Goal: Task Accomplishment & Management: Use online tool/utility

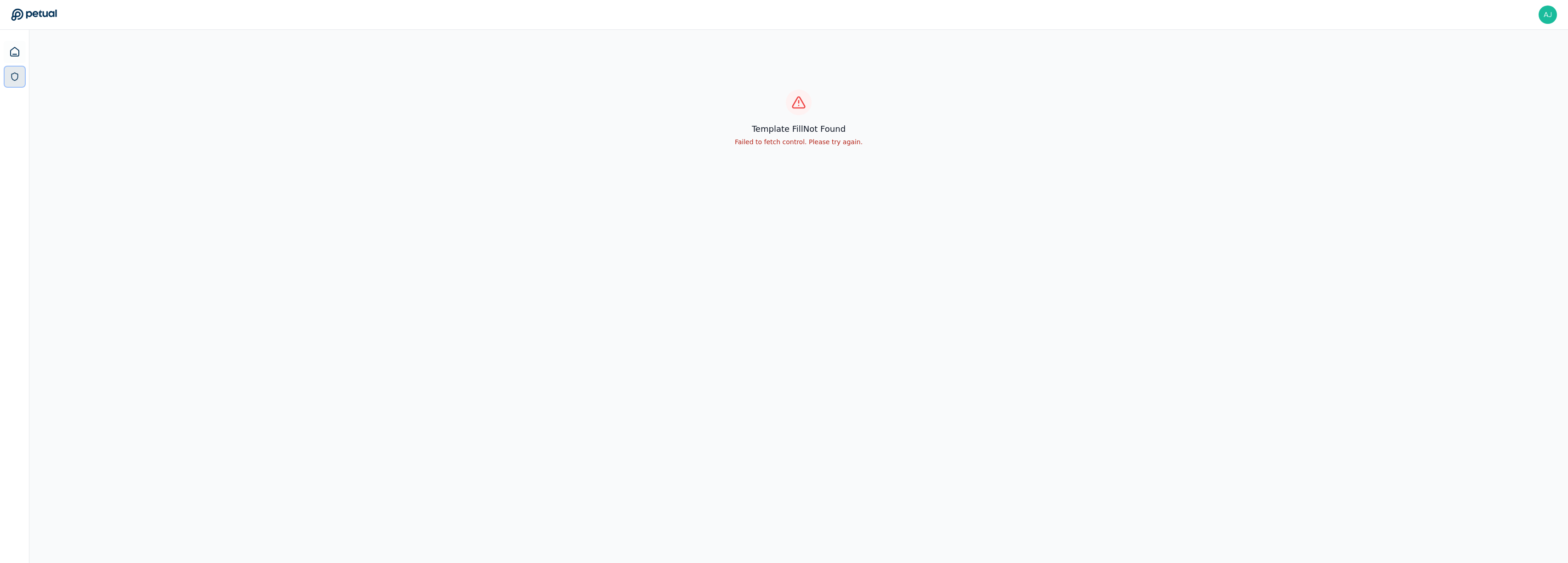
click at [16, 76] on icon at bounding box center [15, 76] width 9 height 9
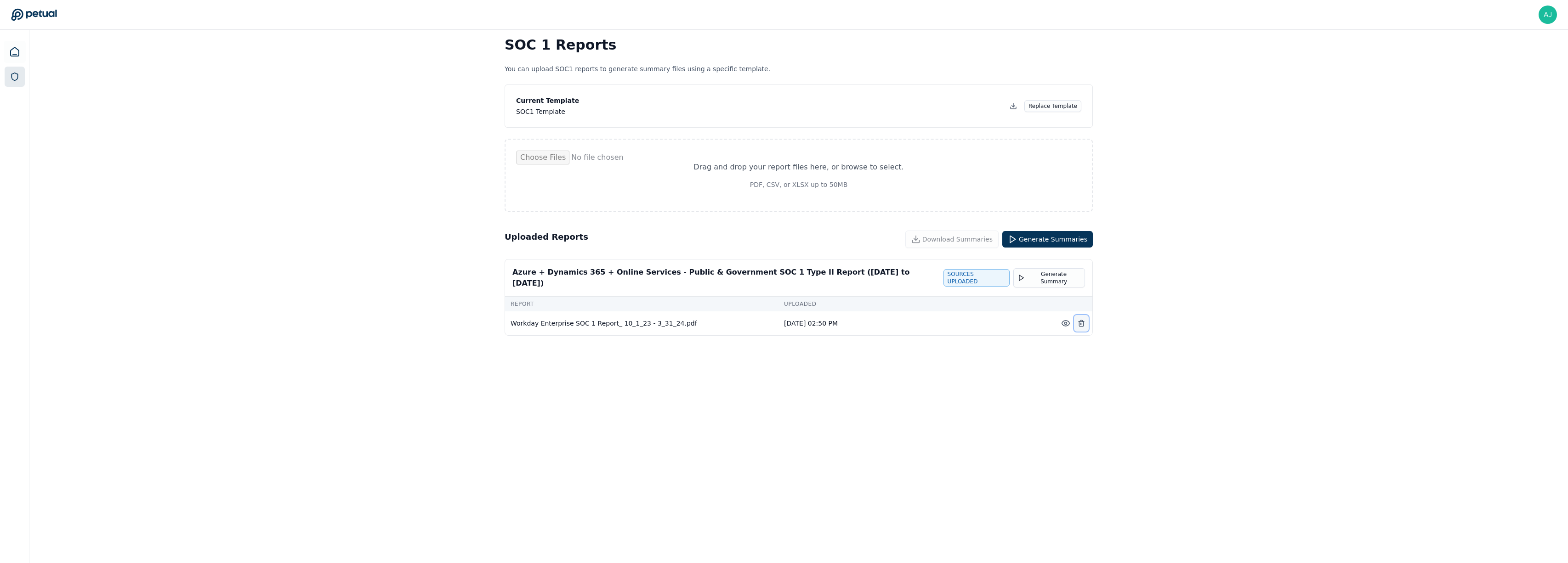
click at [1080, 321] on icon at bounding box center [1081, 324] width 4 height 5
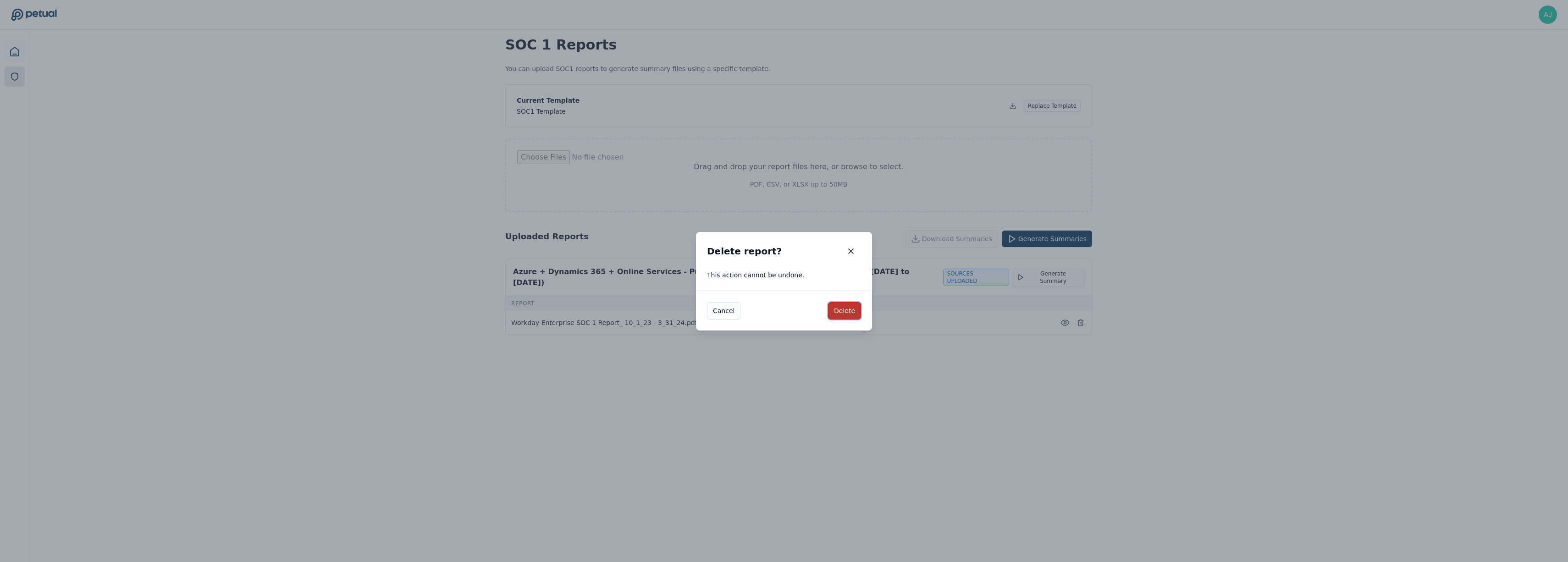
drag, startPoint x: 836, startPoint y: 313, endPoint x: 849, endPoint y: 312, distance: 13.0
click at [837, 313] on button "Delete" at bounding box center [844, 311] width 33 height 18
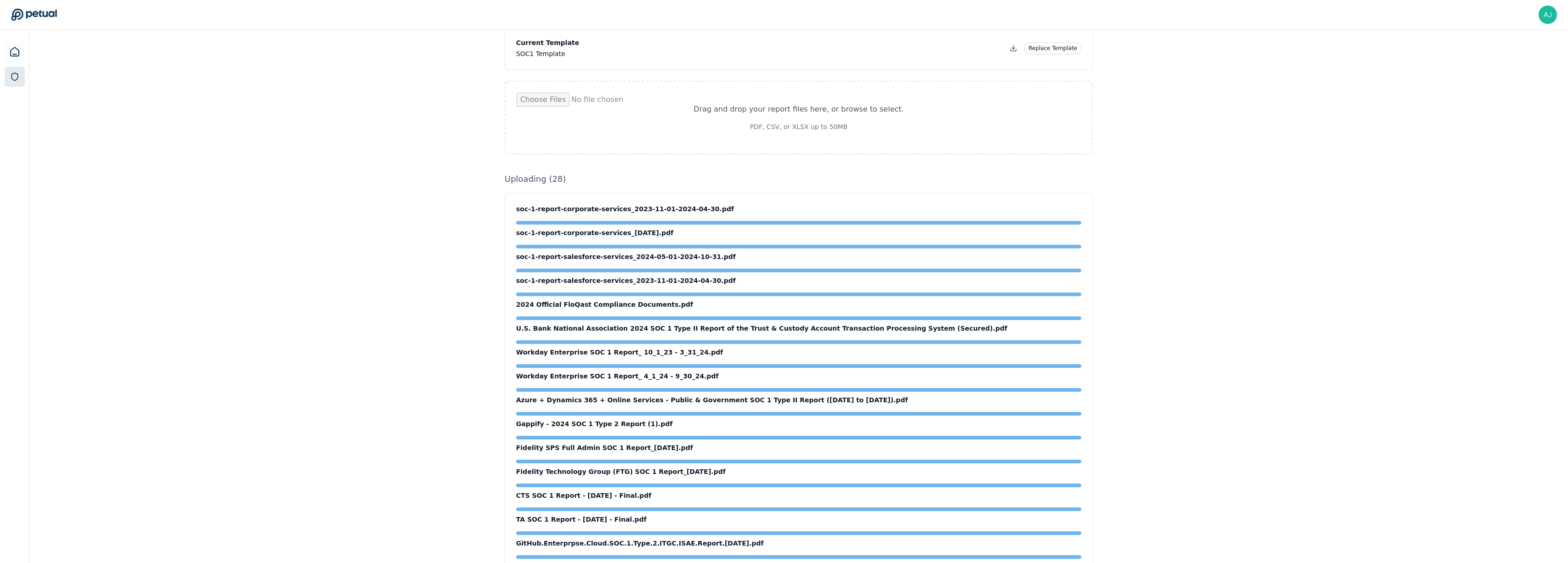
scroll to position [10, 0]
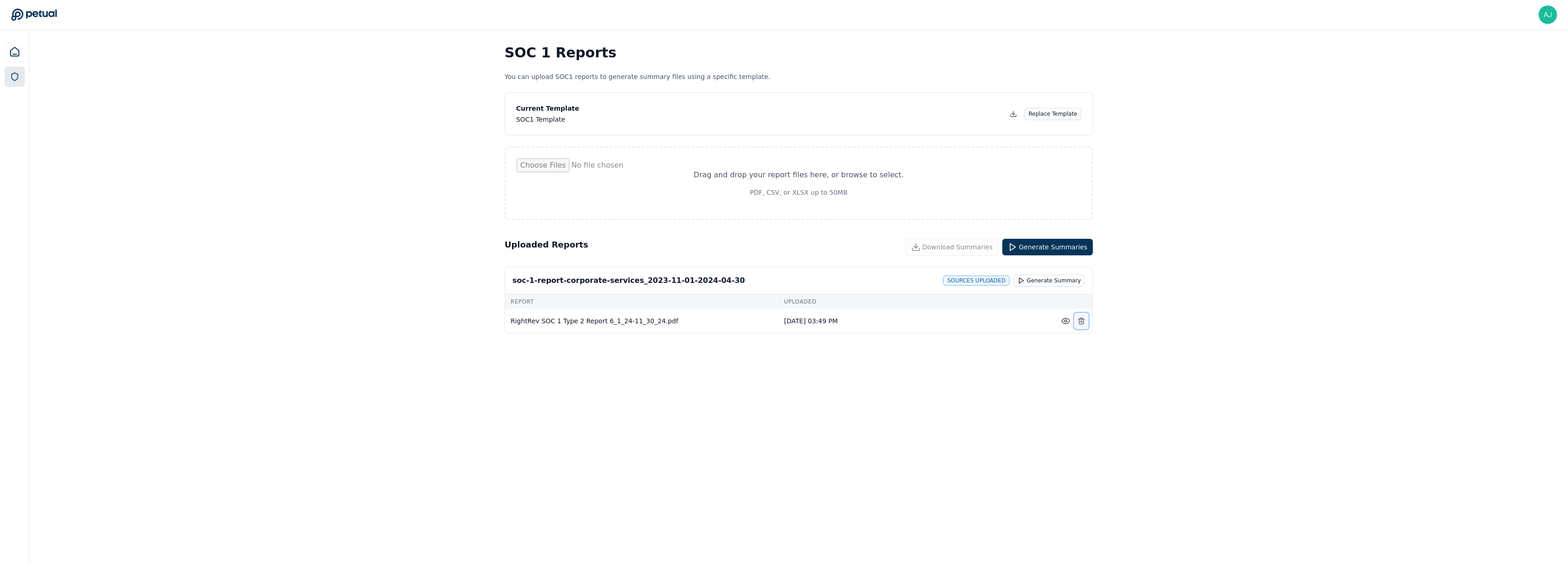
click at [1083, 325] on icon at bounding box center [1081, 321] width 7 height 7
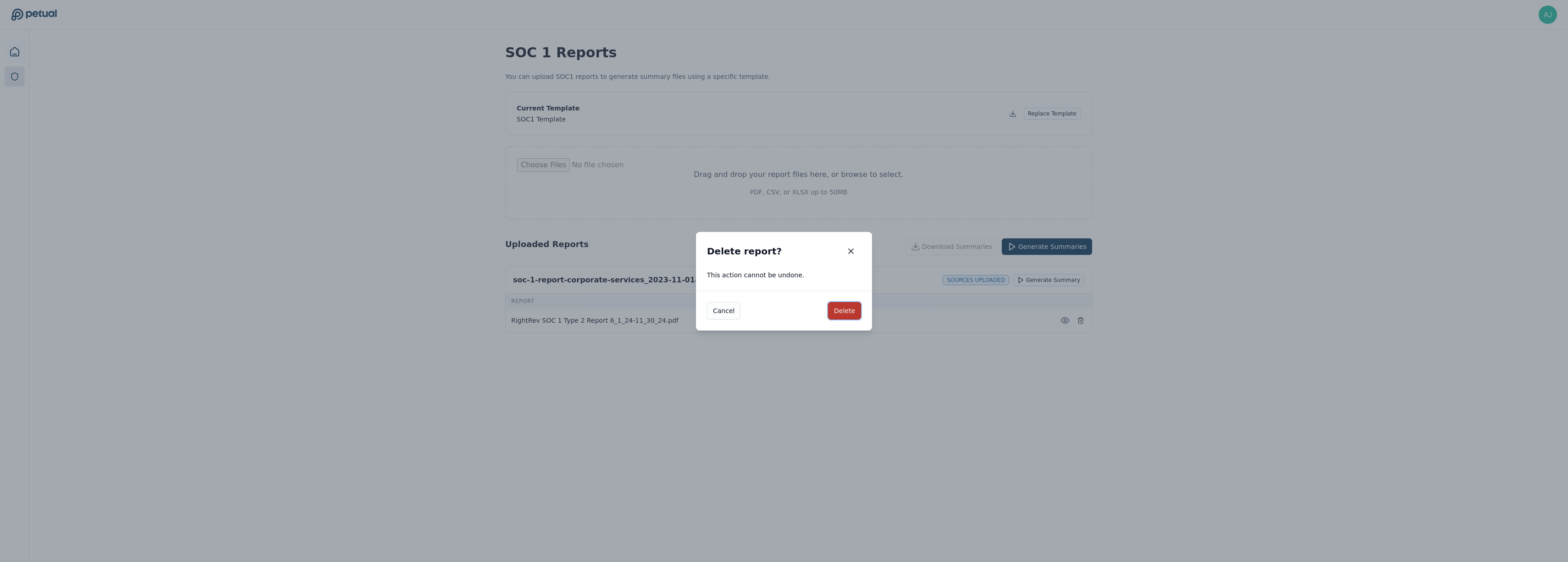
click at [849, 313] on button "Delete" at bounding box center [844, 311] width 33 height 18
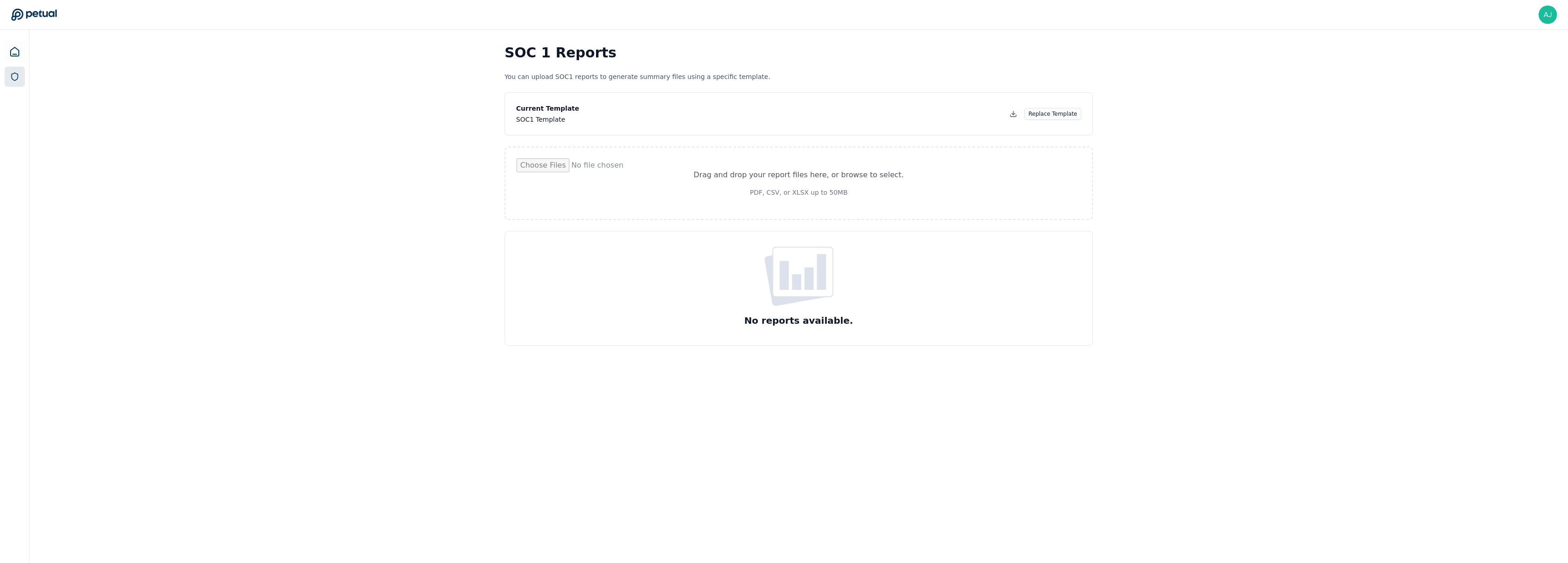
click at [808, 192] on input "file" at bounding box center [799, 183] width 564 height 49
type input "**********"
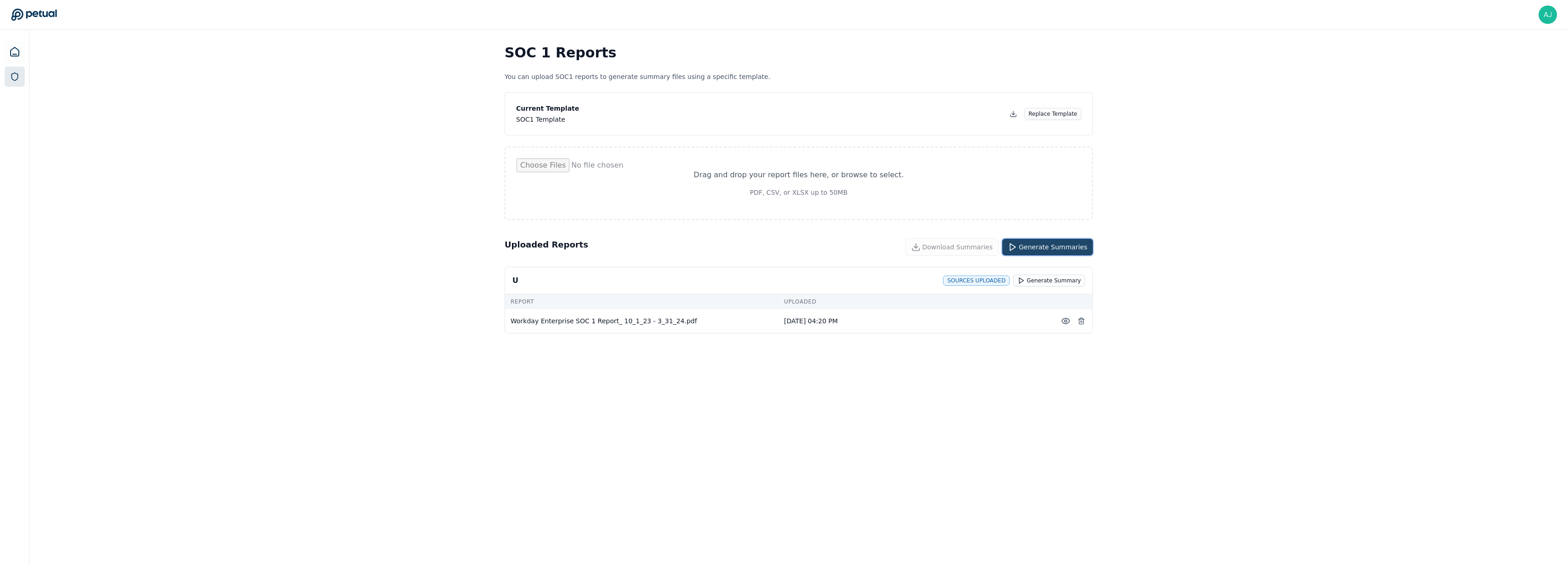
click at [1059, 247] on button "Generate Summaries" at bounding box center [1048, 247] width 90 height 16
click at [1079, 324] on icon at bounding box center [1081, 321] width 7 height 7
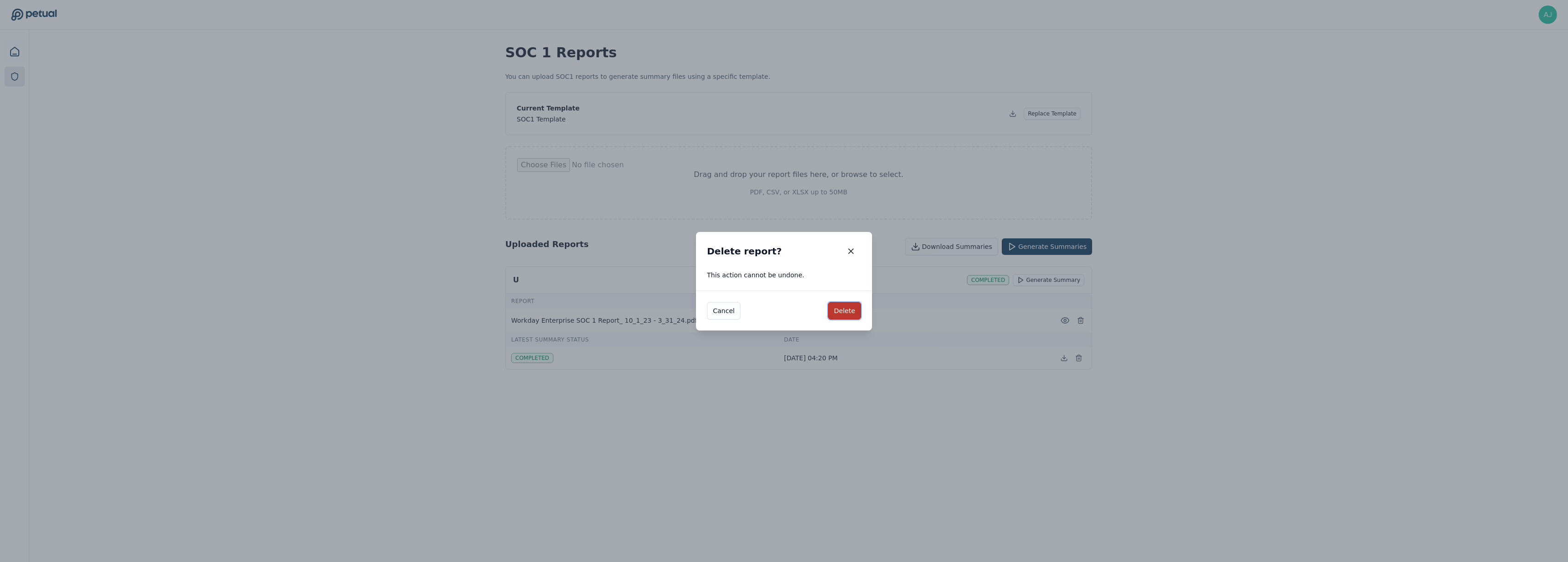
click at [849, 311] on button "Delete" at bounding box center [844, 311] width 33 height 18
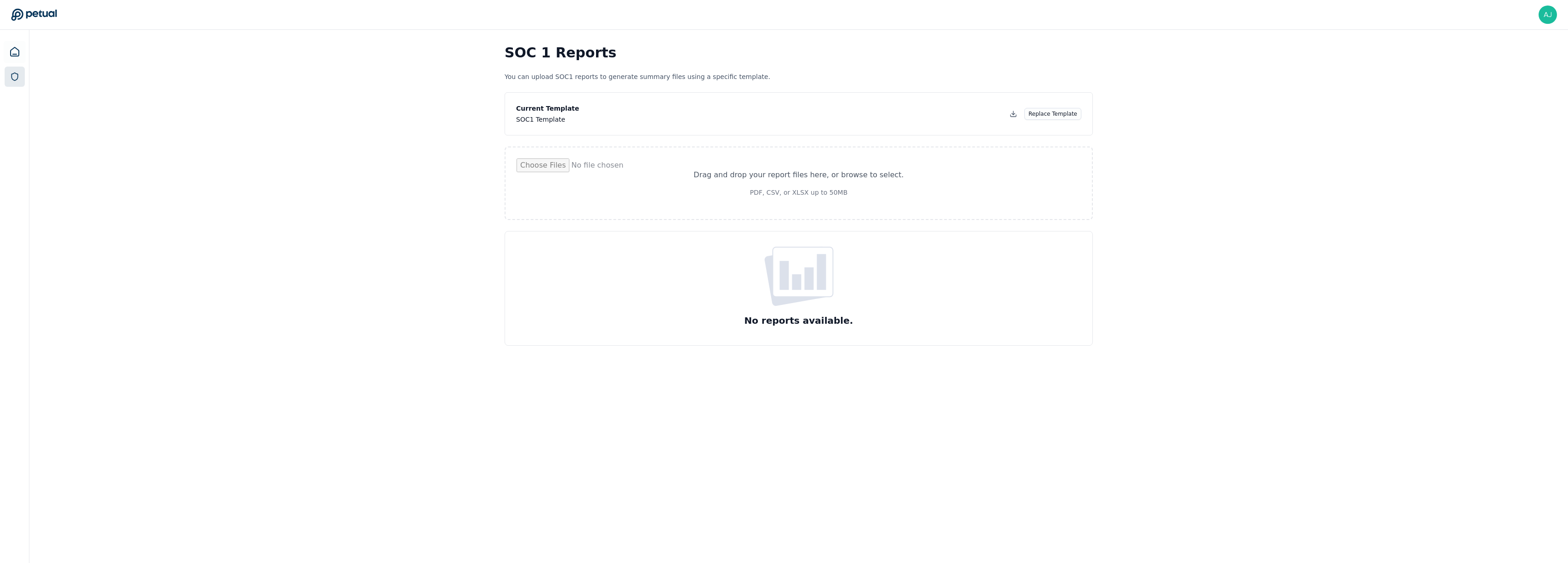
click at [867, 260] on div "No reports available." at bounding box center [799, 289] width 588 height 115
click at [16, 51] on icon at bounding box center [15, 52] width 11 height 11
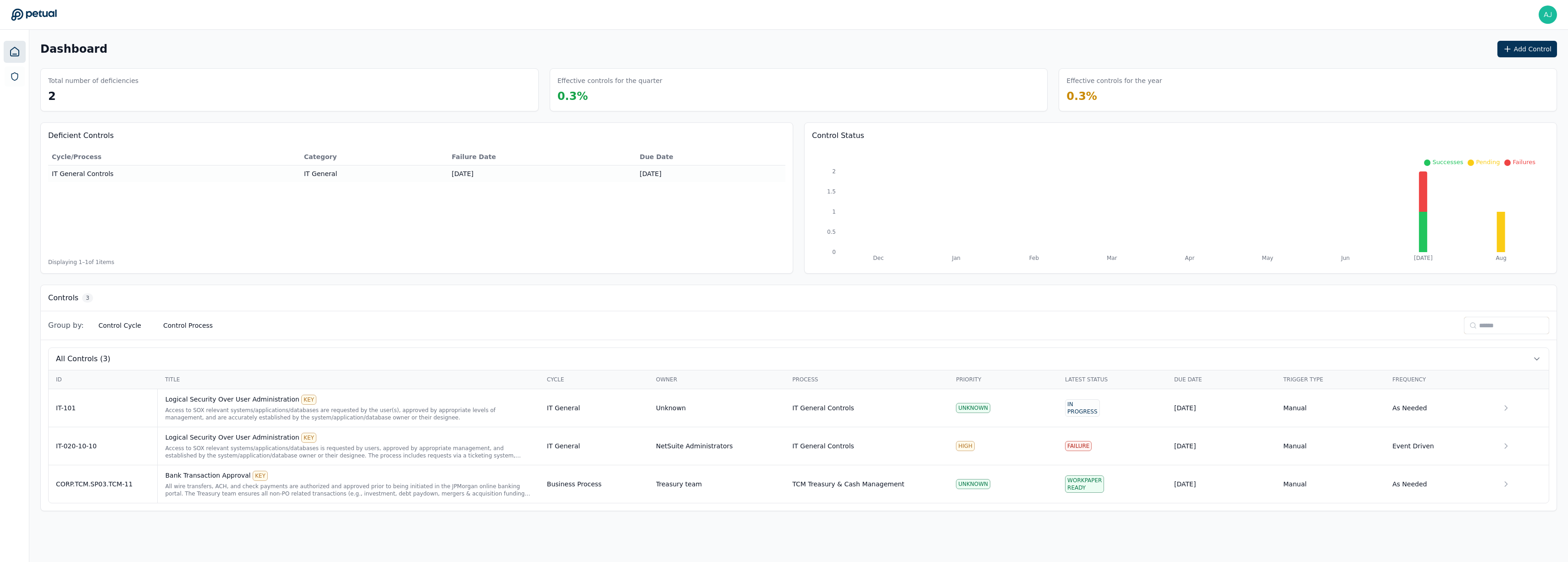
click at [15, 90] on div at bounding box center [15, 311] width 29 height 562
click at [7, 93] on div at bounding box center [15, 311] width 29 height 562
click at [15, 69] on link at bounding box center [15, 76] width 20 height 20
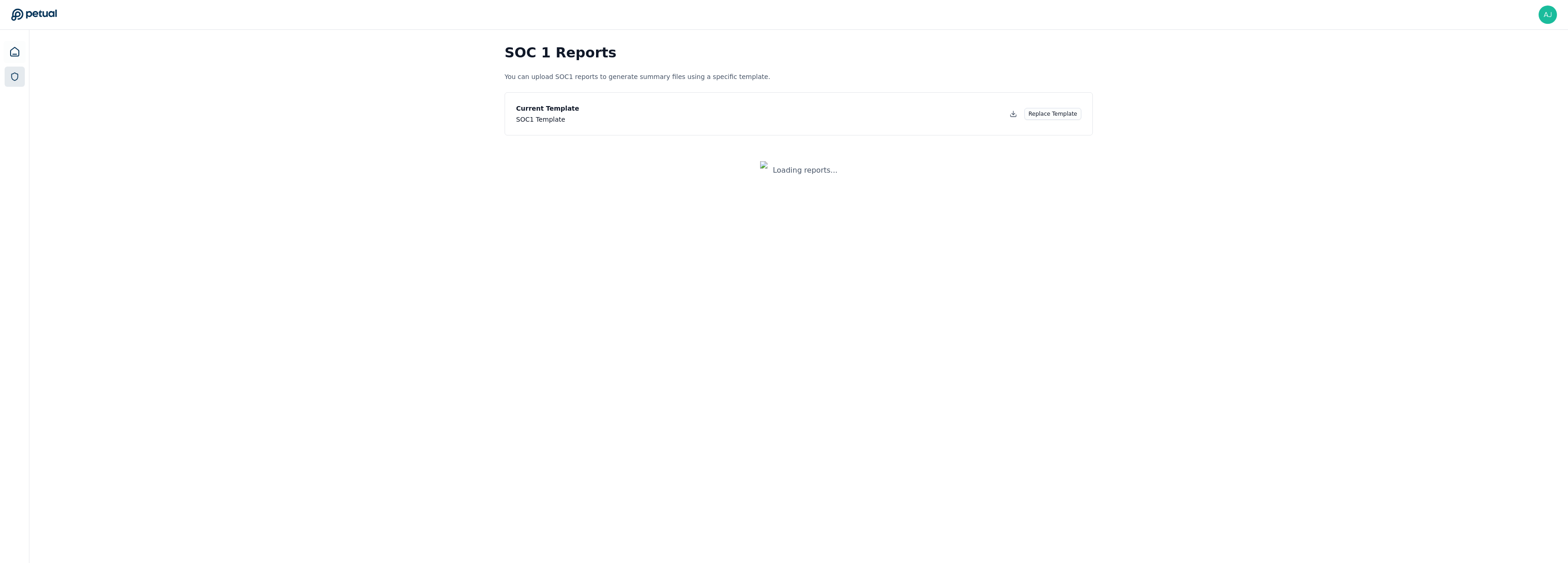
click at [768, 168] on img at bounding box center [764, 170] width 9 height 18
